Goal: Task Accomplishment & Management: Manage account settings

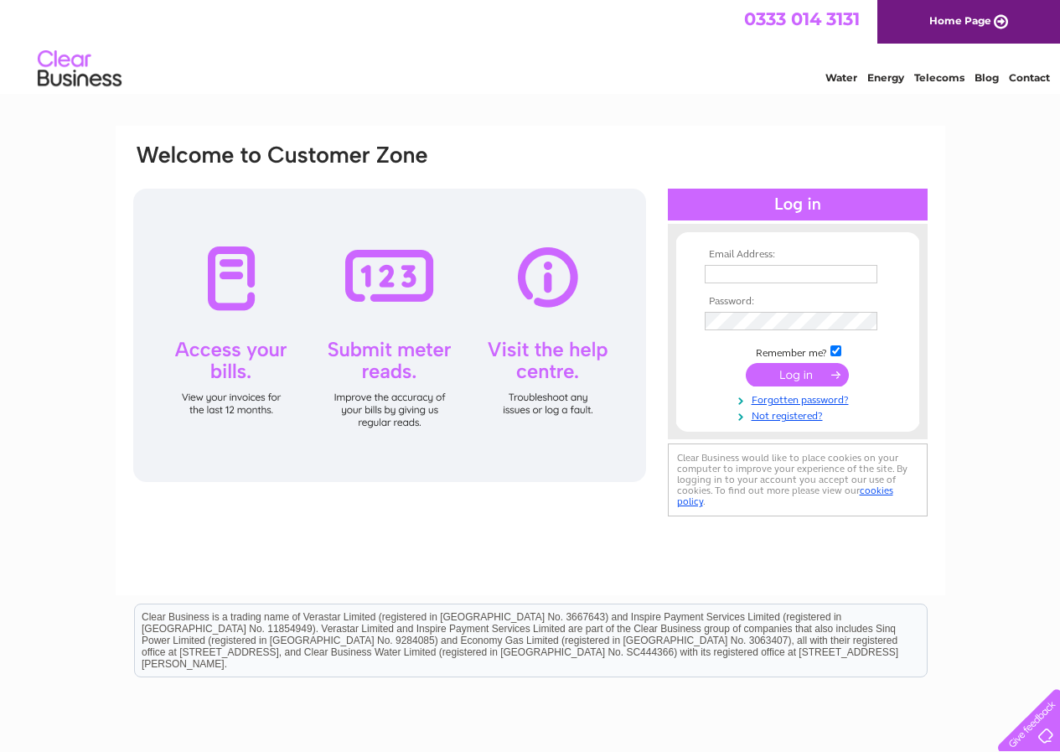
click at [788, 270] on input "text" at bounding box center [791, 274] width 173 height 18
type input "vicky@gainsboroughflooring.co.uk"
click at [746, 365] on input "submit" at bounding box center [797, 376] width 103 height 23
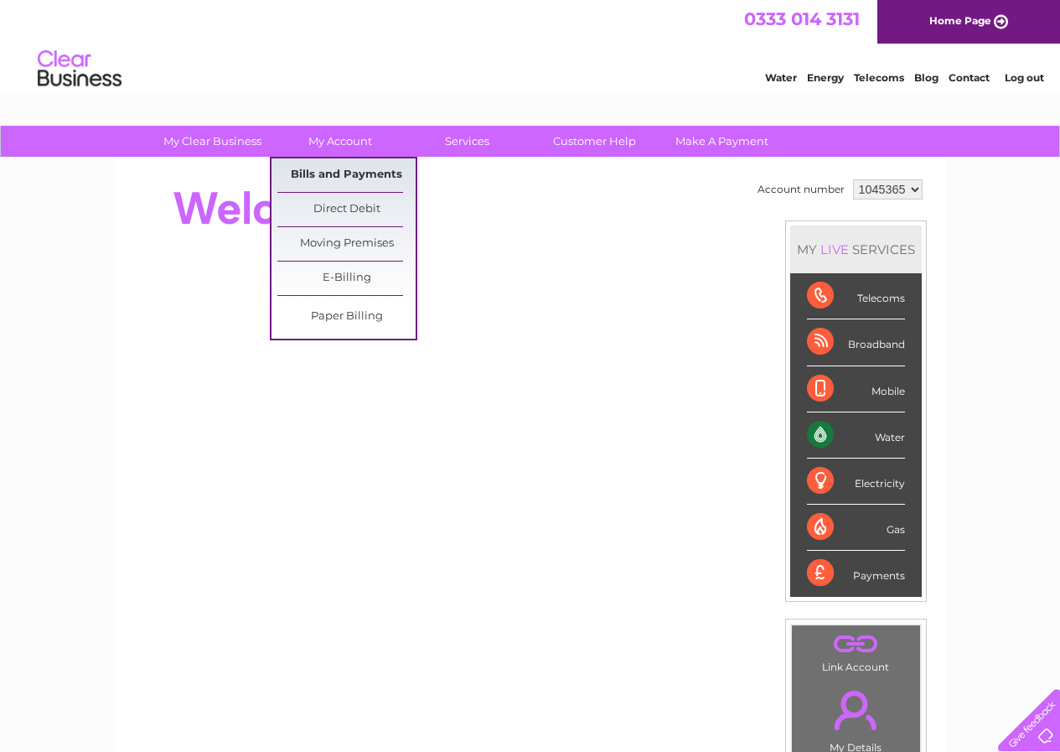
click at [345, 181] on link "Bills and Payments" at bounding box center [346, 175] width 138 height 34
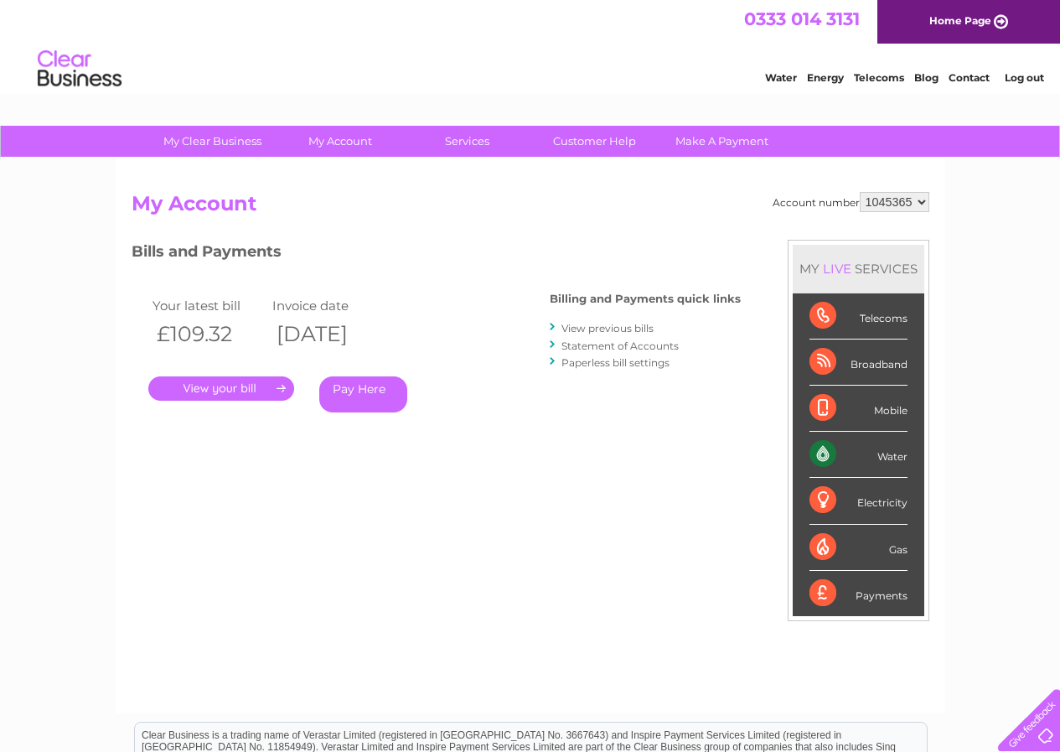
click at [257, 387] on link "." at bounding box center [221, 388] width 146 height 24
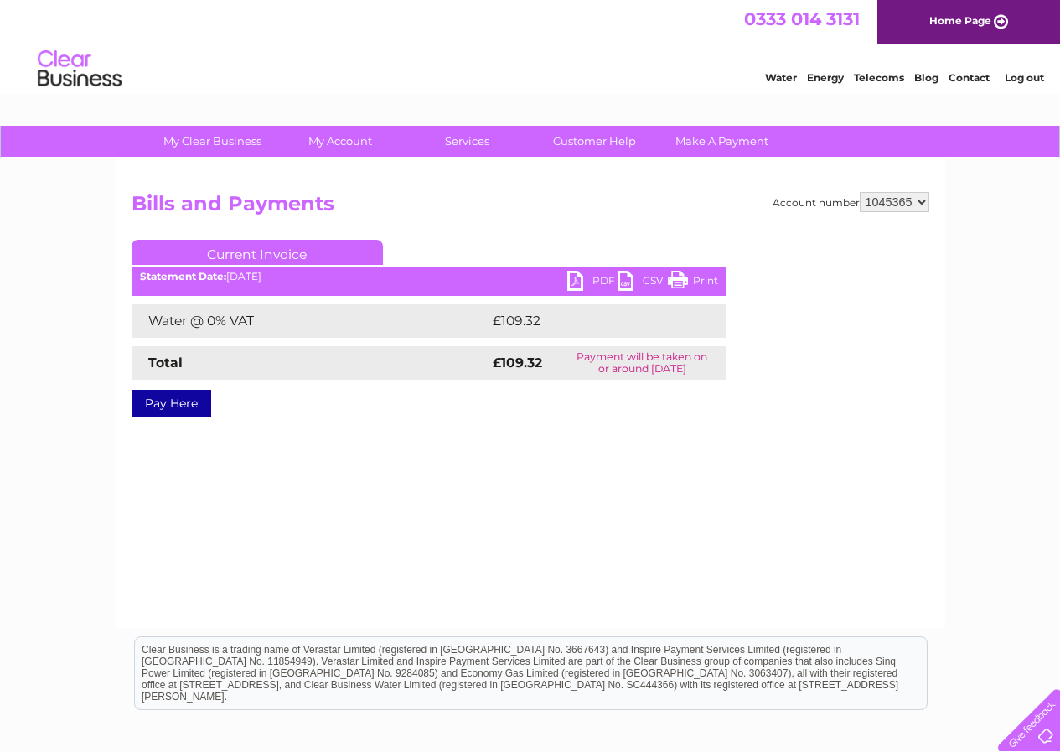
click at [587, 275] on link "PDF" at bounding box center [592, 283] width 50 height 24
